Goal: Task Accomplishment & Management: Complete application form

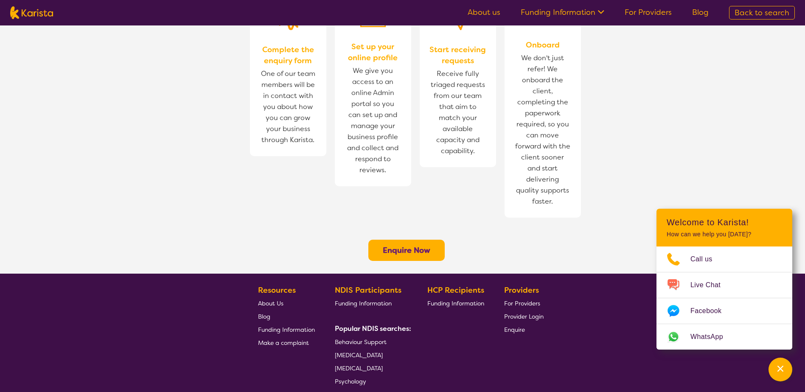
scroll to position [594, 0]
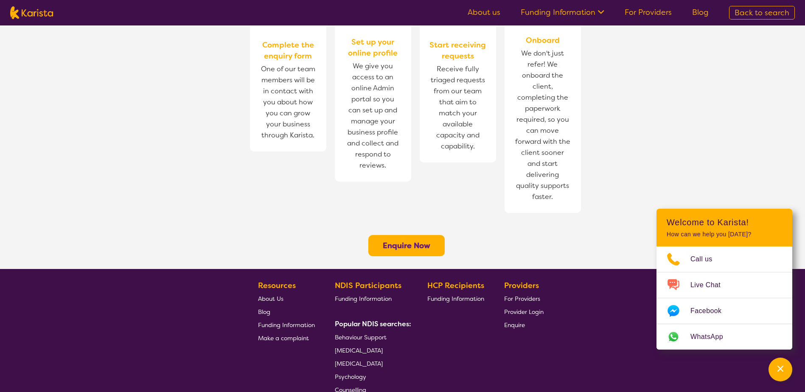
click at [407, 241] on b "Enquire Now" at bounding box center [407, 246] width 48 height 10
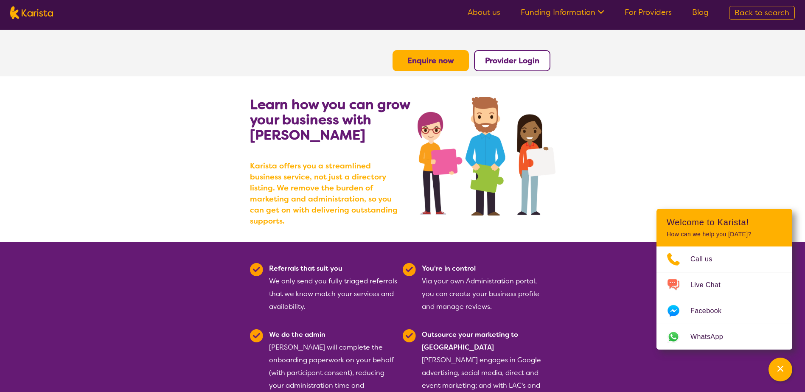
click at [429, 60] on b "Enquire now" at bounding box center [430, 61] width 47 height 10
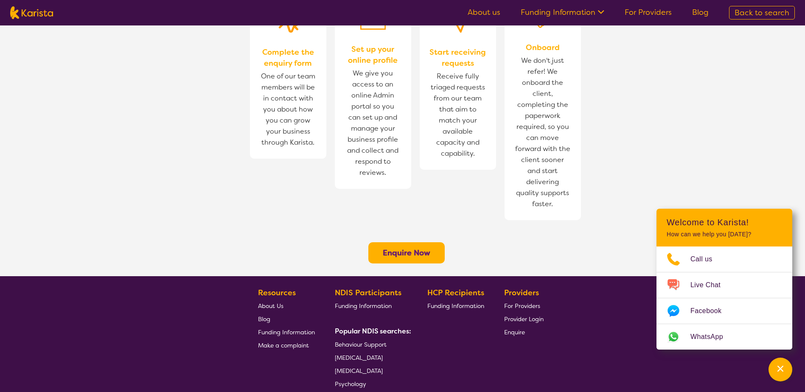
scroll to position [594, 0]
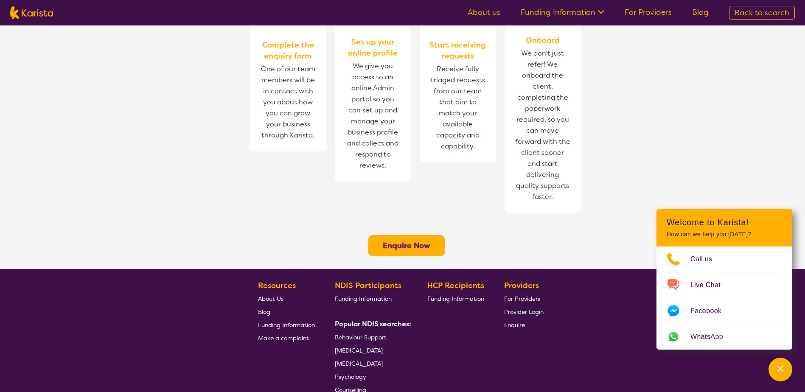
click at [516, 321] on span "Enquire" at bounding box center [514, 325] width 21 height 8
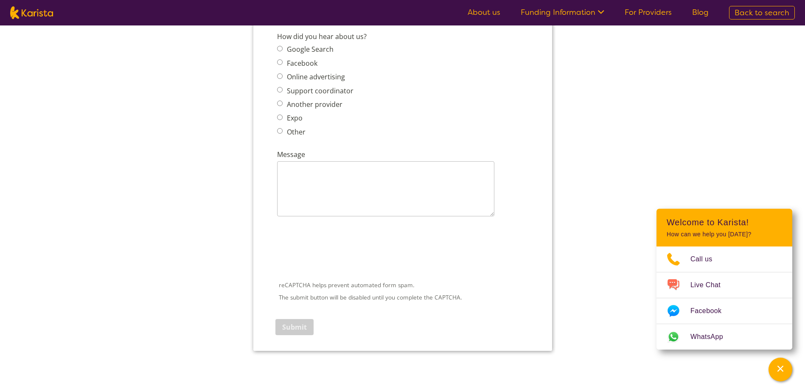
scroll to position [1294, 0]
